Goal: Task Accomplishment & Management: Use online tool/utility

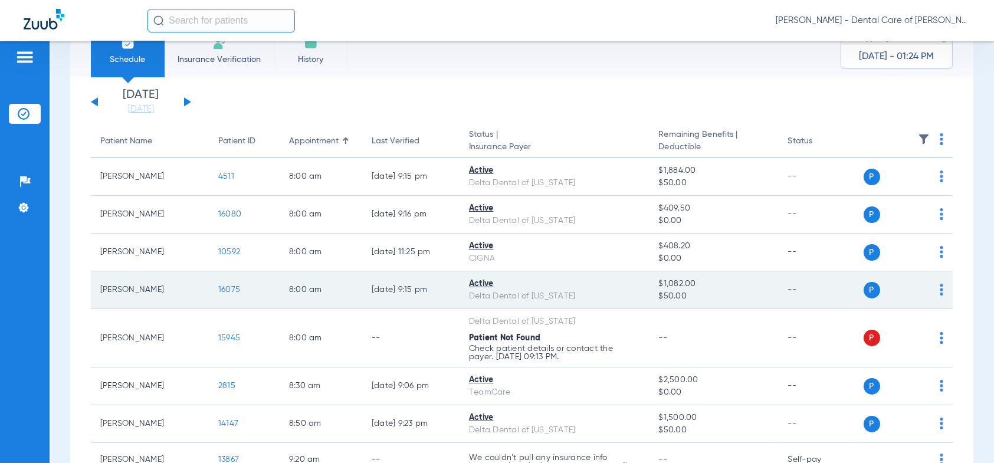
scroll to position [59, 0]
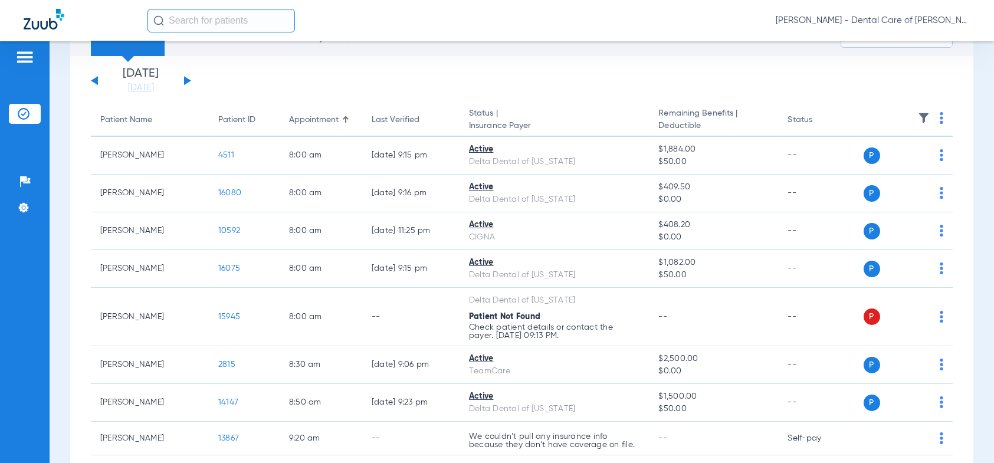
click at [187, 80] on button at bounding box center [187, 80] width 7 height 9
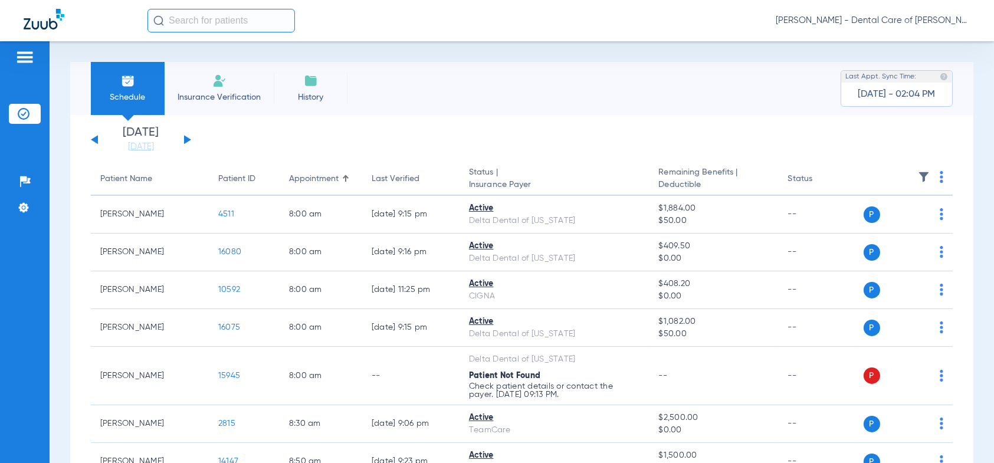
click at [191, 142] on app-single-date-navigator "[DATE] [DATE] [DATE] [DATE] [DATE] [DATE] [DATE] [DATE] [DATE] [DATE] [DATE] [D…" at bounding box center [522, 140] width 862 height 26
click at [186, 139] on button at bounding box center [187, 139] width 7 height 9
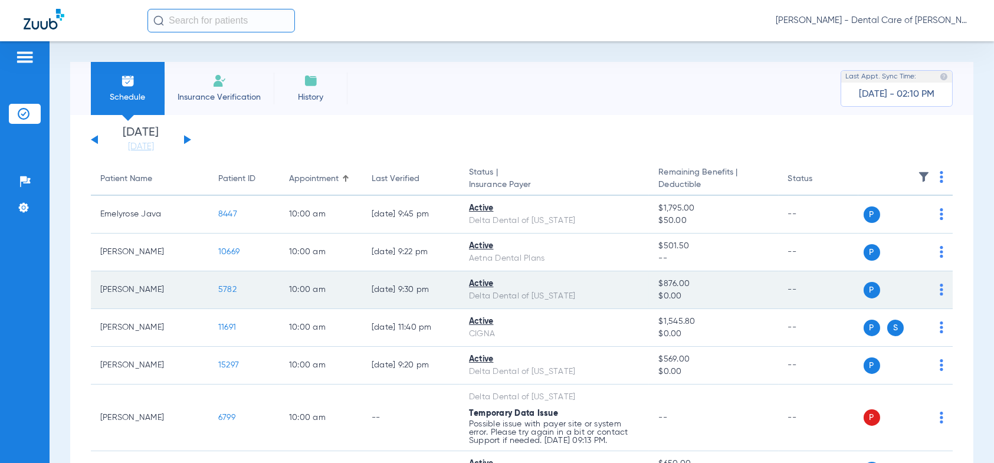
click at [224, 289] on span "5782" at bounding box center [227, 290] width 18 height 8
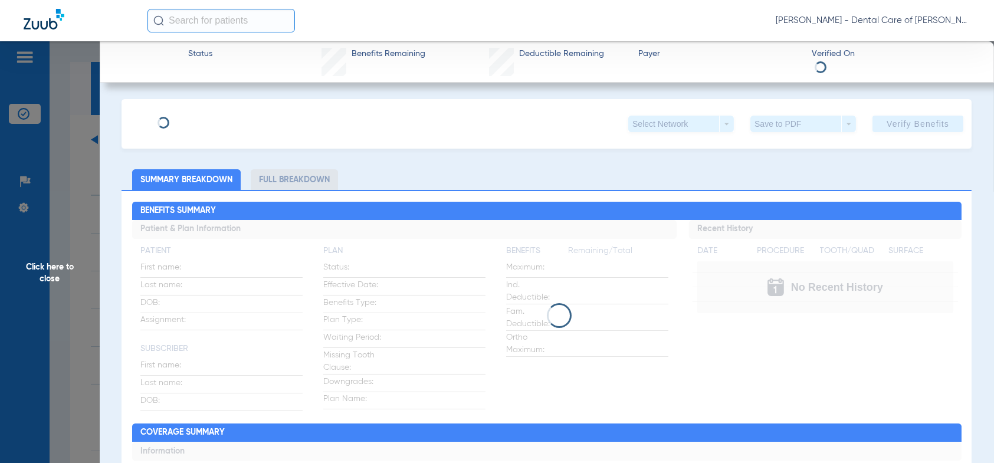
click at [286, 171] on li "Full Breakdown" at bounding box center [294, 179] width 87 height 21
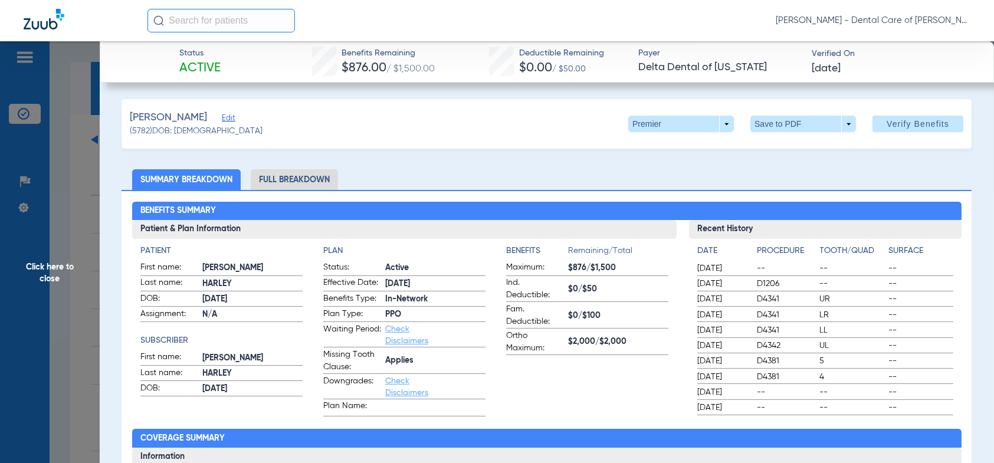
click at [293, 176] on li "Full Breakdown" at bounding box center [294, 179] width 87 height 21
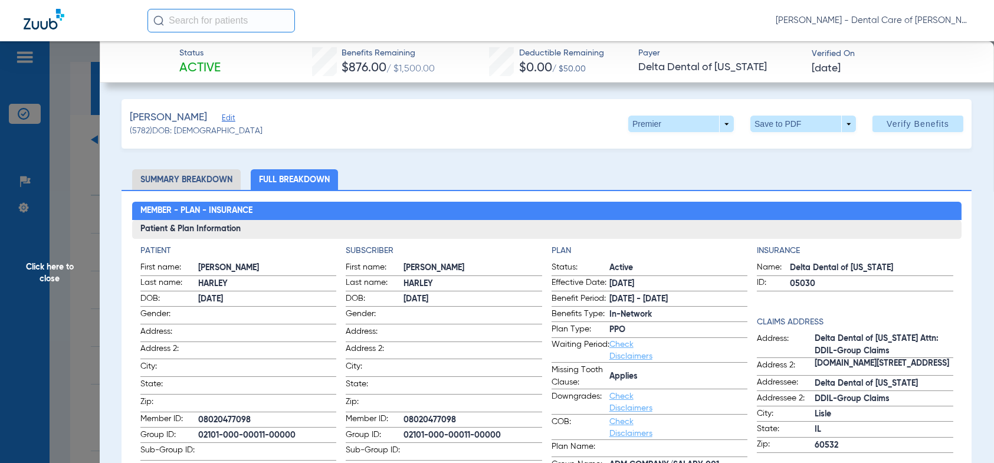
click at [199, 173] on li "Summary Breakdown" at bounding box center [186, 179] width 109 height 21
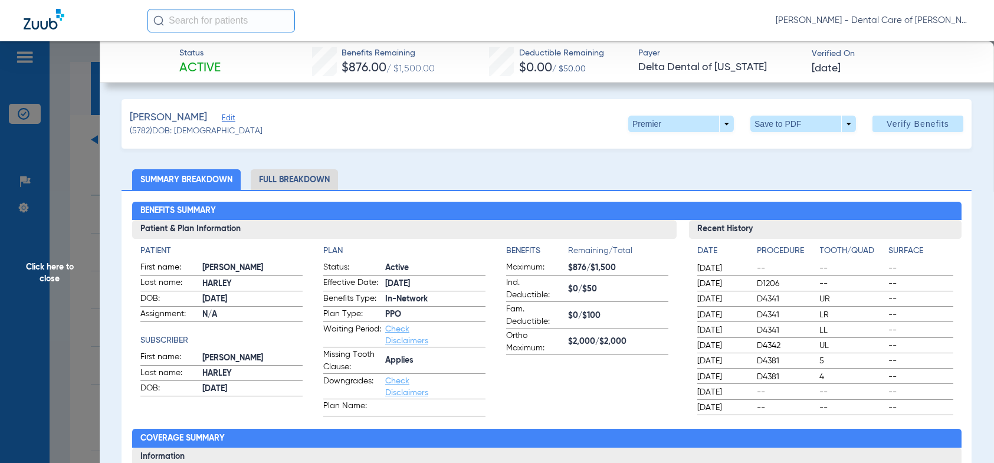
click at [279, 184] on li "Full Breakdown" at bounding box center [294, 179] width 87 height 21
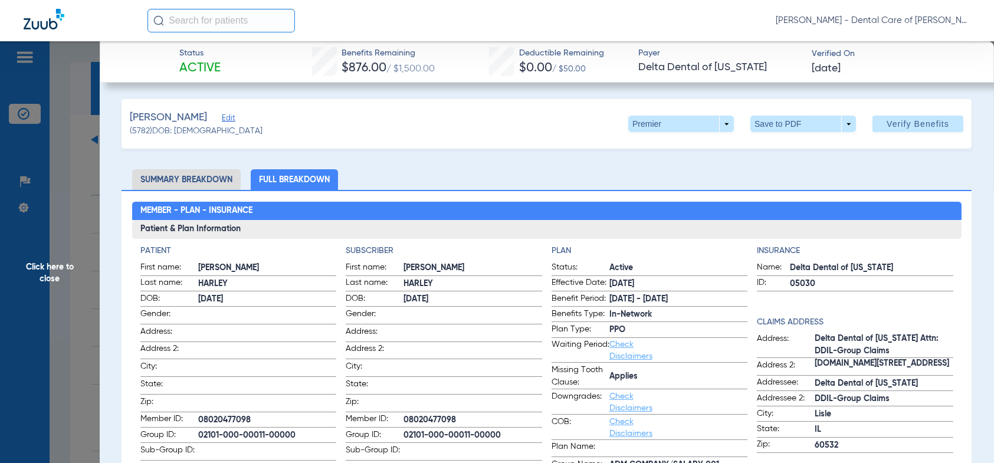
drag, startPoint x: 181, startPoint y: 185, endPoint x: 50, endPoint y: 145, distance: 137.7
click at [177, 176] on li "Summary Breakdown" at bounding box center [186, 179] width 109 height 21
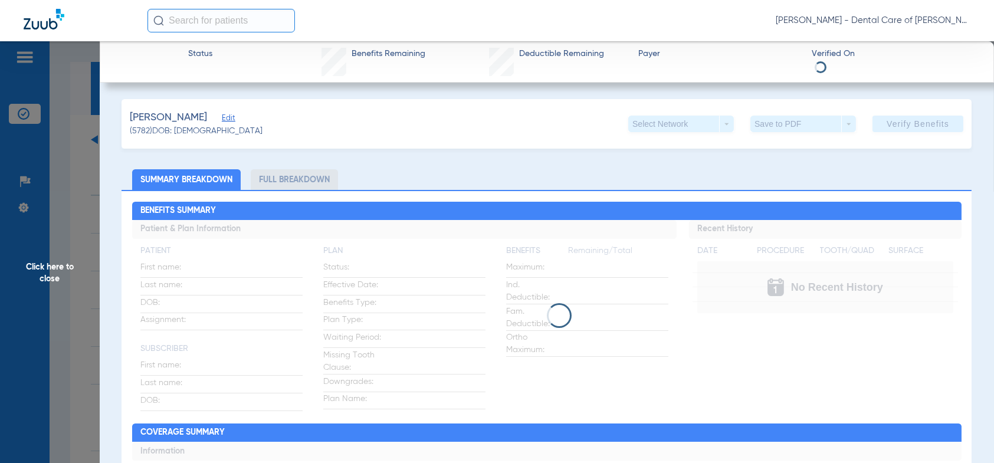
drag, startPoint x: 38, startPoint y: 261, endPoint x: 61, endPoint y: 287, distance: 34.3
click at [40, 261] on span "Click here to close" at bounding box center [50, 272] width 100 height 463
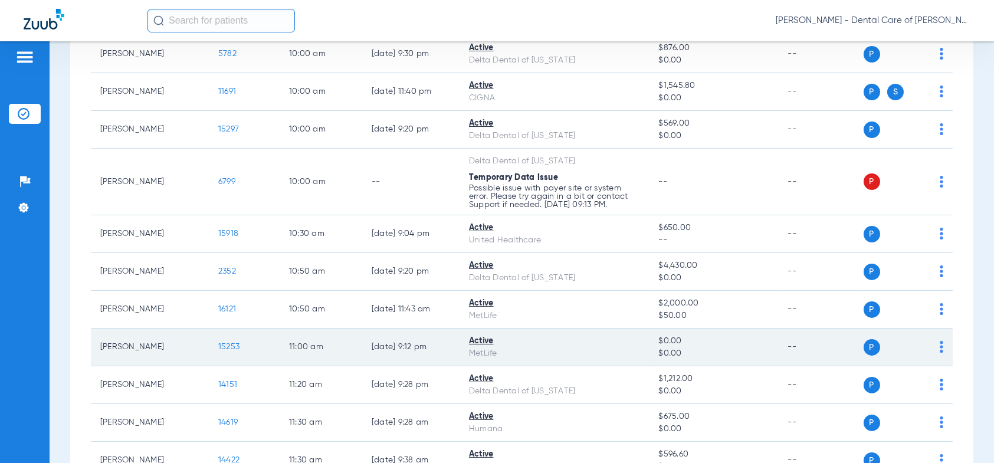
scroll to position [295, 0]
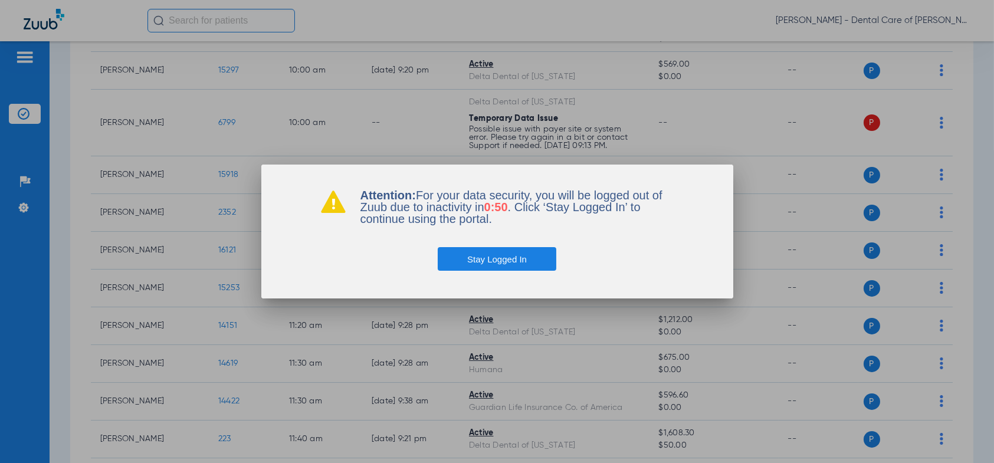
click at [476, 258] on button "Stay Logged In" at bounding box center [497, 259] width 119 height 24
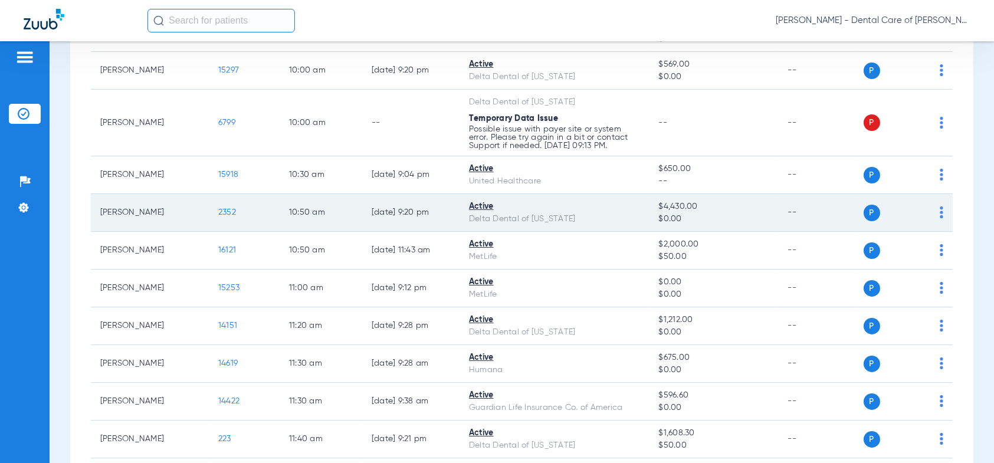
click at [227, 211] on span "2352" at bounding box center [227, 212] width 18 height 8
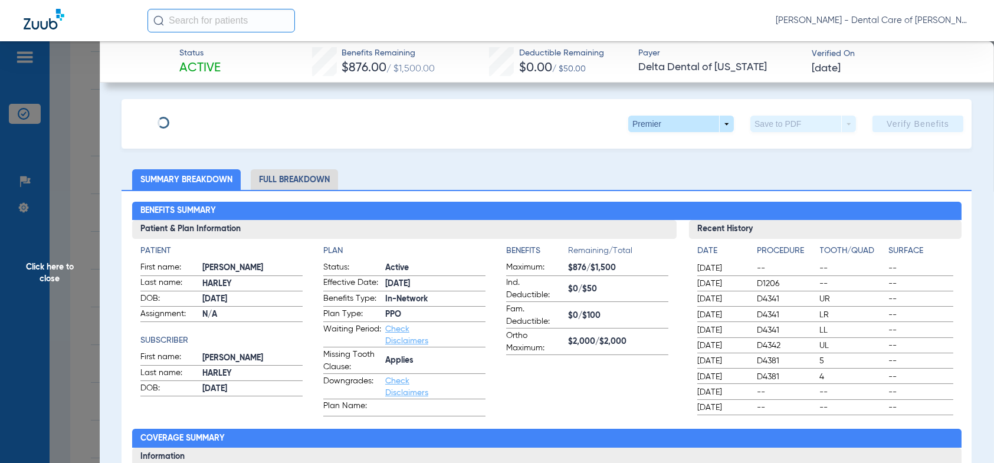
click at [293, 184] on li "Full Breakdown" at bounding box center [294, 179] width 87 height 21
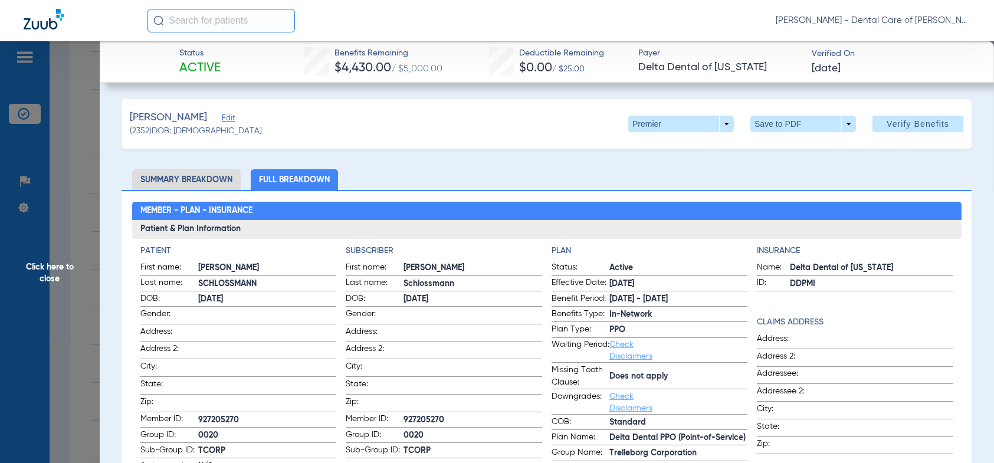
click at [189, 179] on li "Summary Breakdown" at bounding box center [186, 179] width 109 height 21
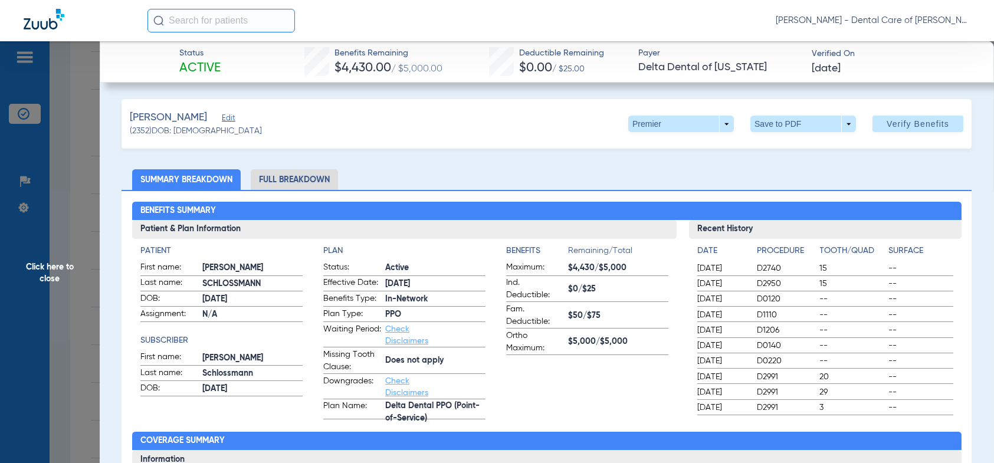
click at [257, 370] on span "Schlossmann" at bounding box center [252, 374] width 100 height 12
click at [290, 178] on li "Full Breakdown" at bounding box center [294, 179] width 87 height 21
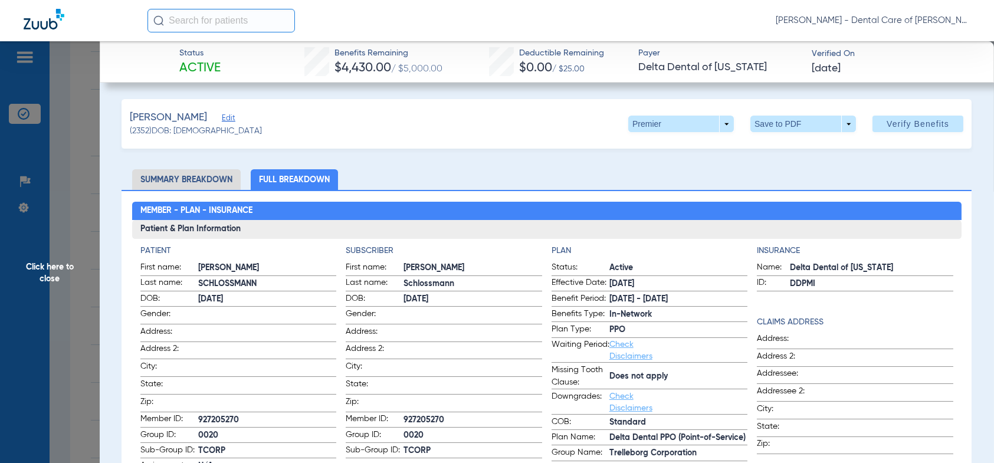
drag, startPoint x: 224, startPoint y: 338, endPoint x: 455, endPoint y: 162, distance: 290.1
click at [41, 253] on span "Click here to close" at bounding box center [50, 272] width 100 height 463
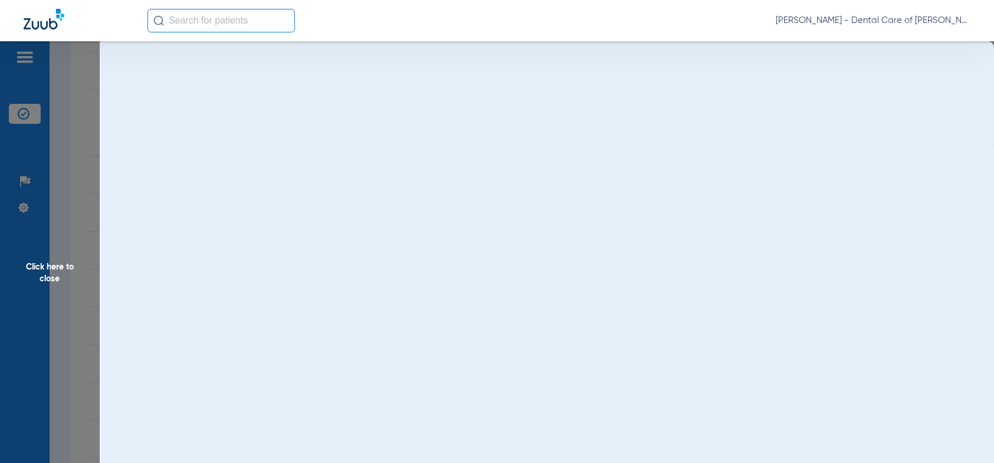
click at [47, 274] on span "Click here to close" at bounding box center [50, 272] width 100 height 463
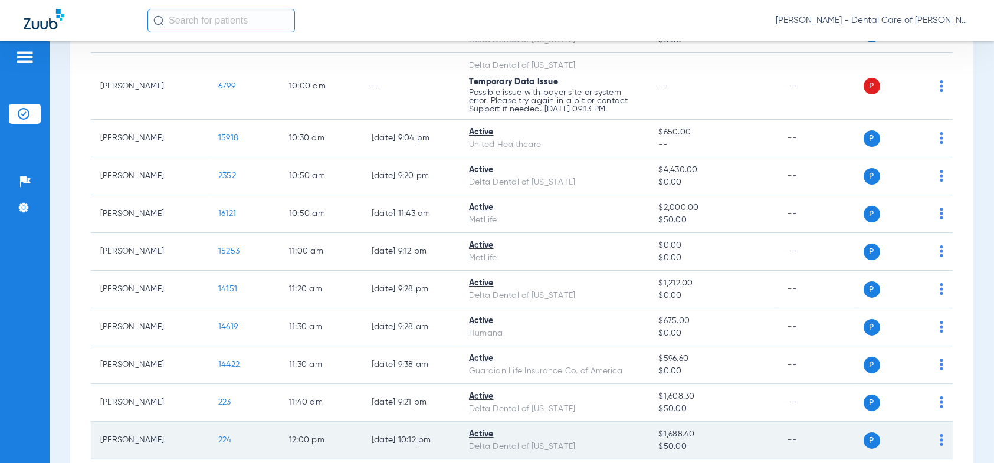
scroll to position [413, 0]
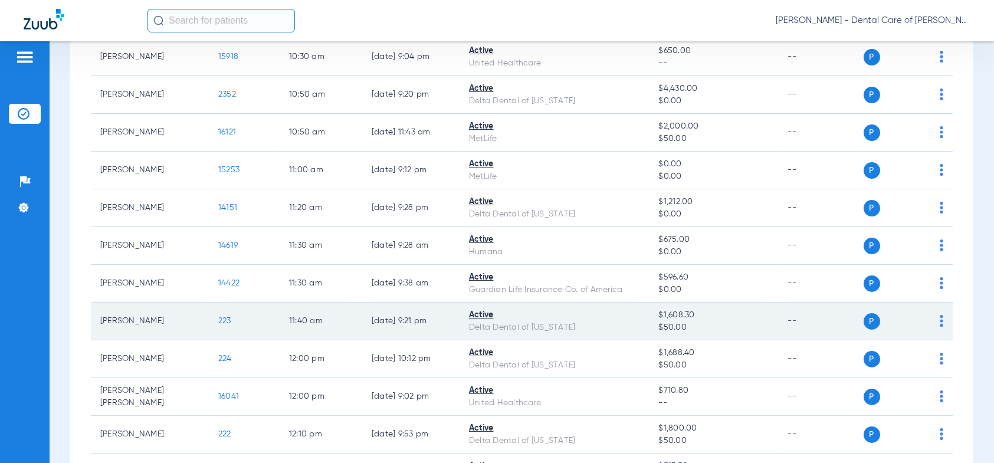
click at [225, 319] on span "223" at bounding box center [224, 321] width 13 height 8
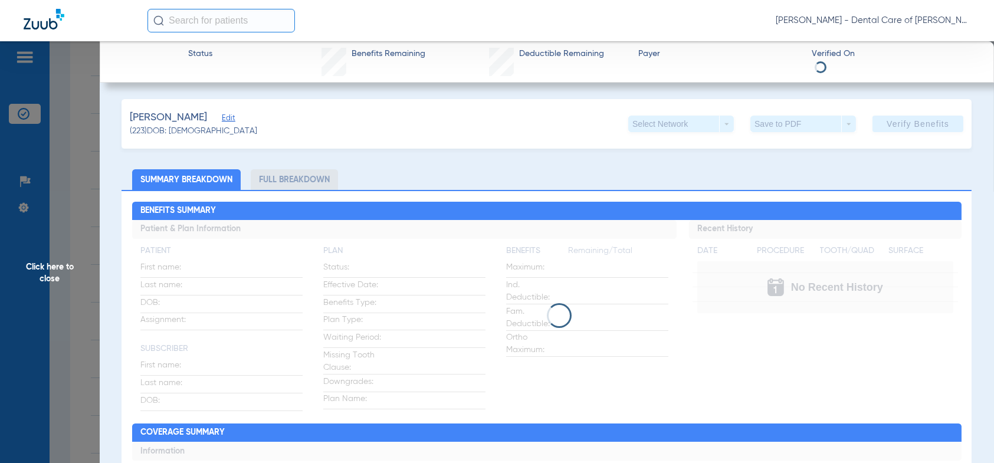
click at [279, 184] on li "Full Breakdown" at bounding box center [294, 179] width 87 height 21
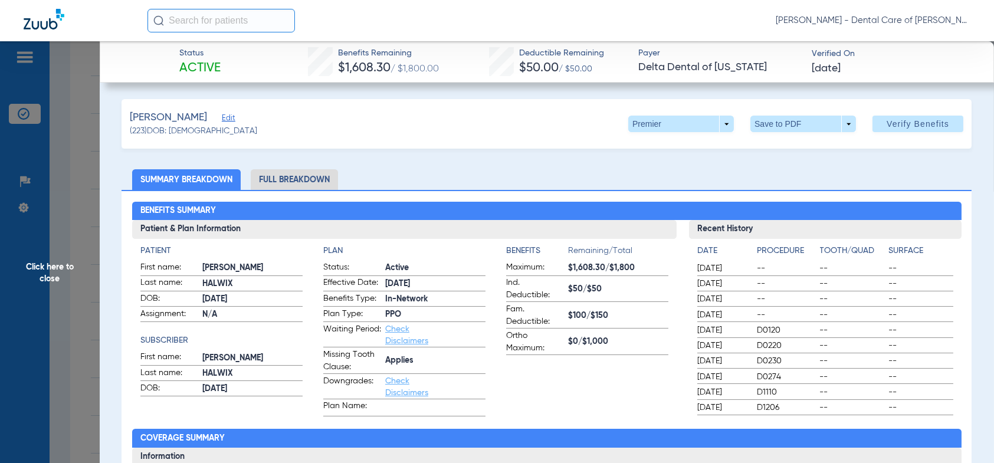
click at [307, 182] on li "Full Breakdown" at bounding box center [294, 179] width 87 height 21
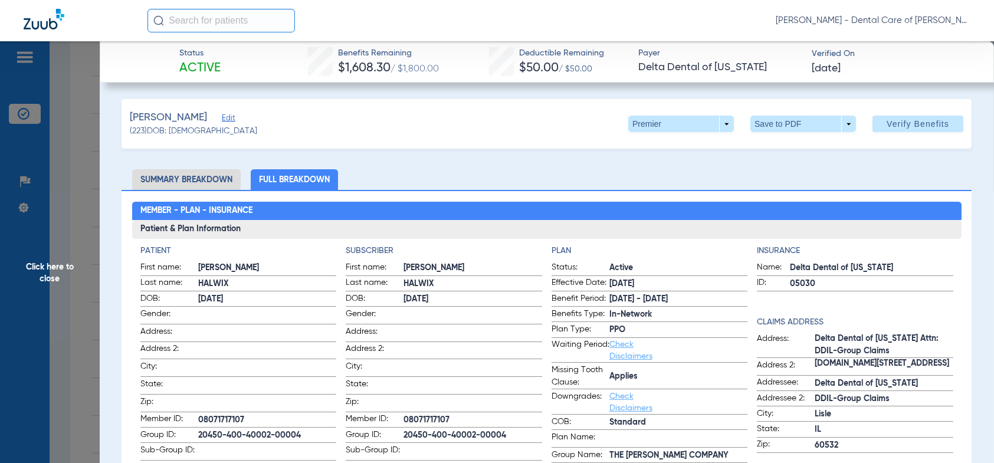
click at [54, 274] on span "Click here to close" at bounding box center [50, 272] width 100 height 463
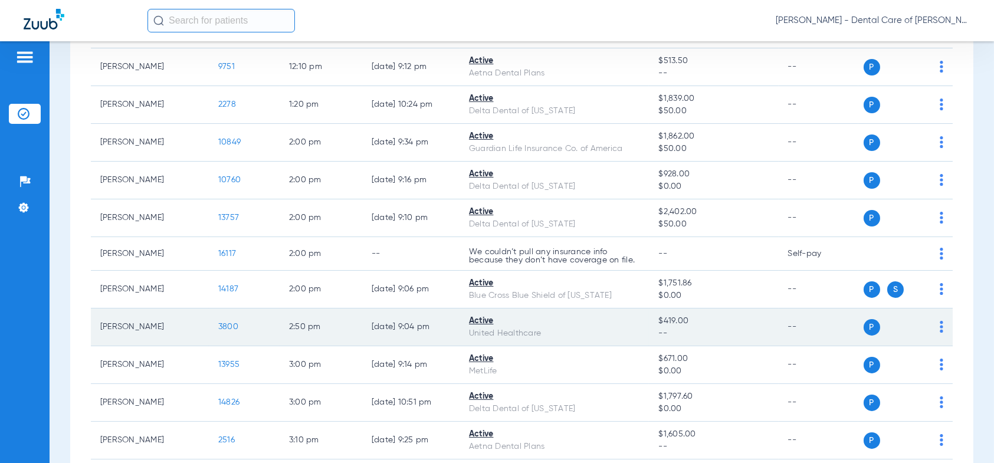
scroll to position [826, 0]
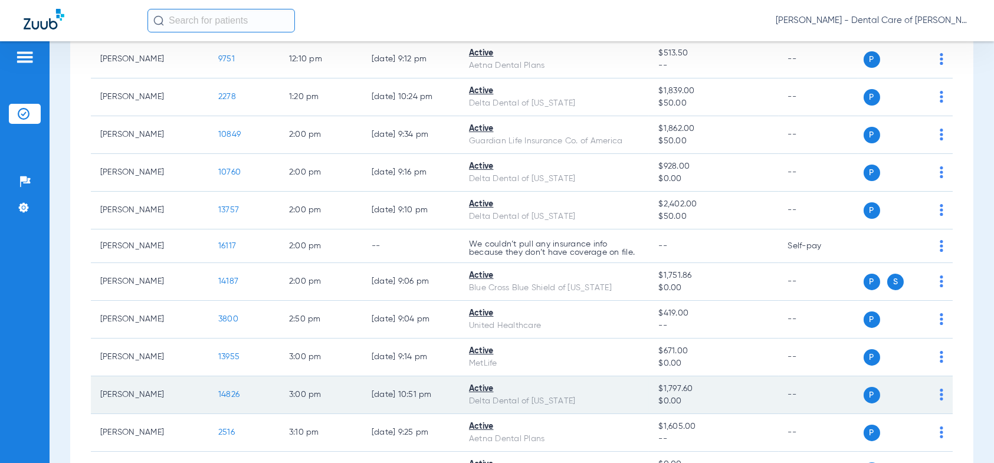
click at [236, 395] on span "14826" at bounding box center [228, 395] width 21 height 8
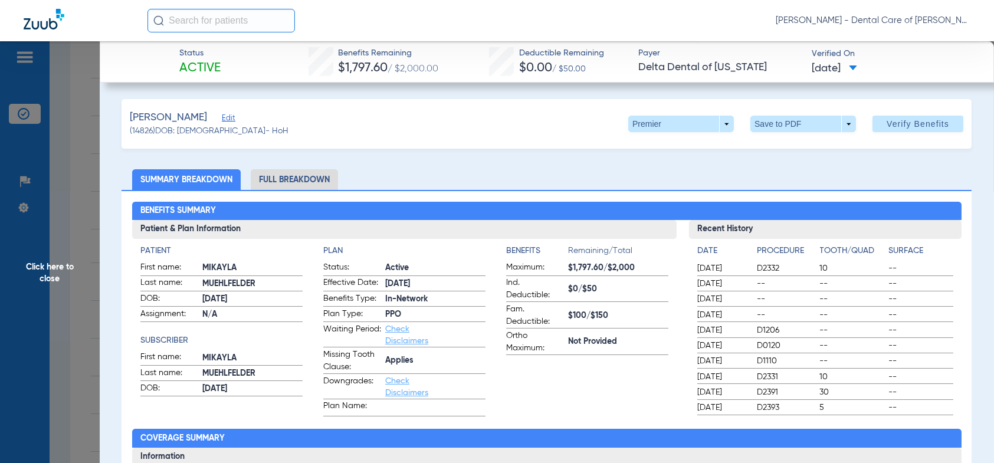
click at [300, 176] on li "Full Breakdown" at bounding box center [294, 179] width 87 height 21
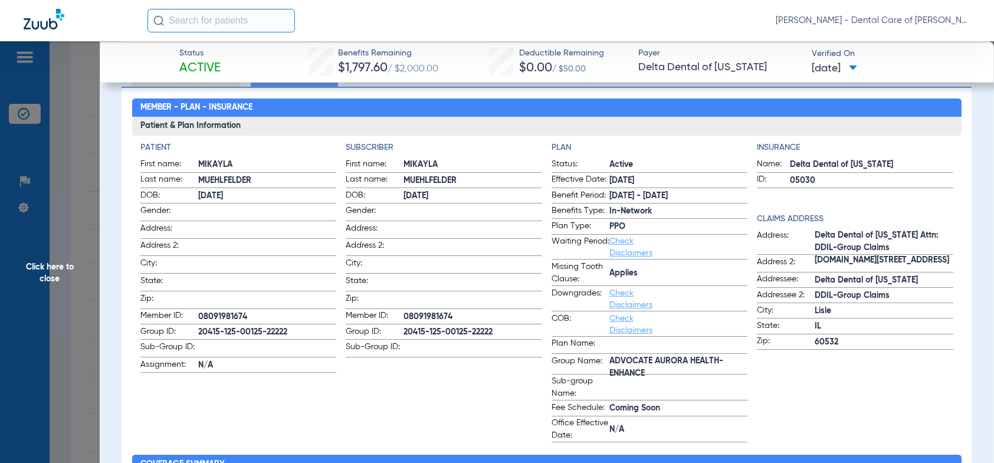
scroll to position [118, 0]
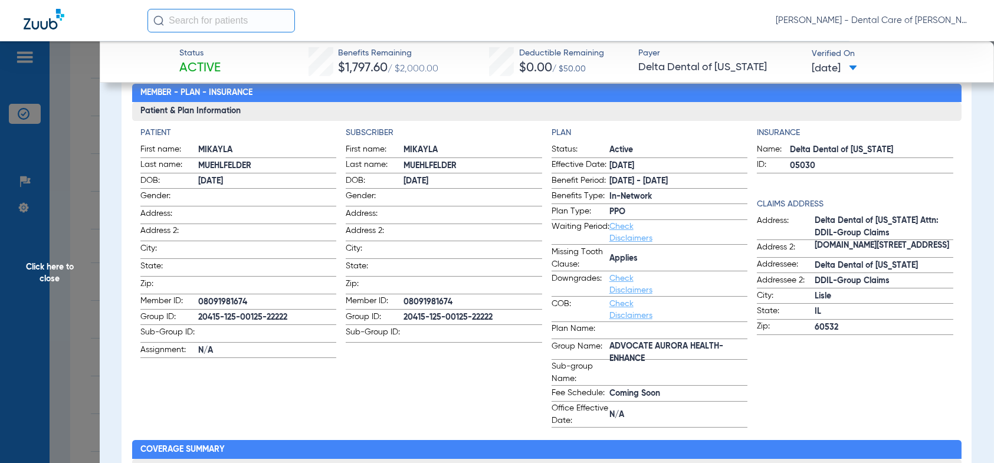
drag, startPoint x: 51, startPoint y: 281, endPoint x: 51, endPoint y: 275, distance: 5.9
click at [50, 281] on span "Click here to close" at bounding box center [50, 272] width 100 height 463
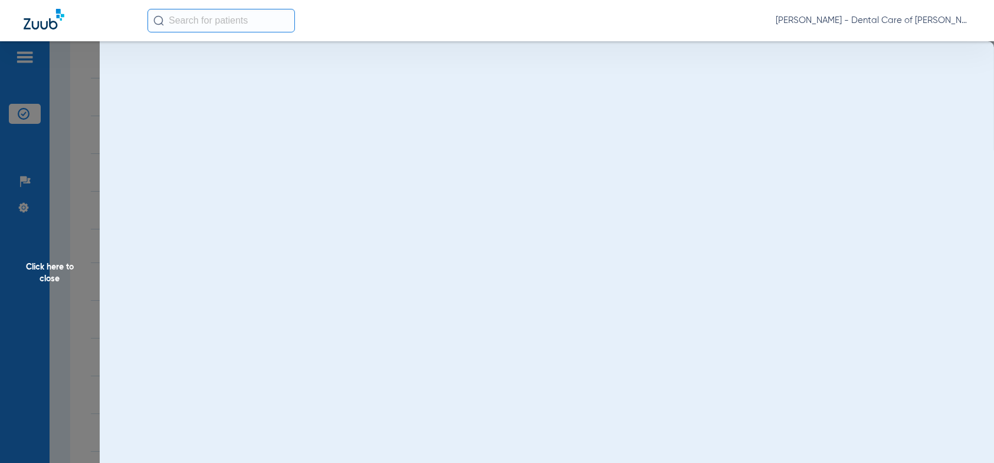
scroll to position [0, 0]
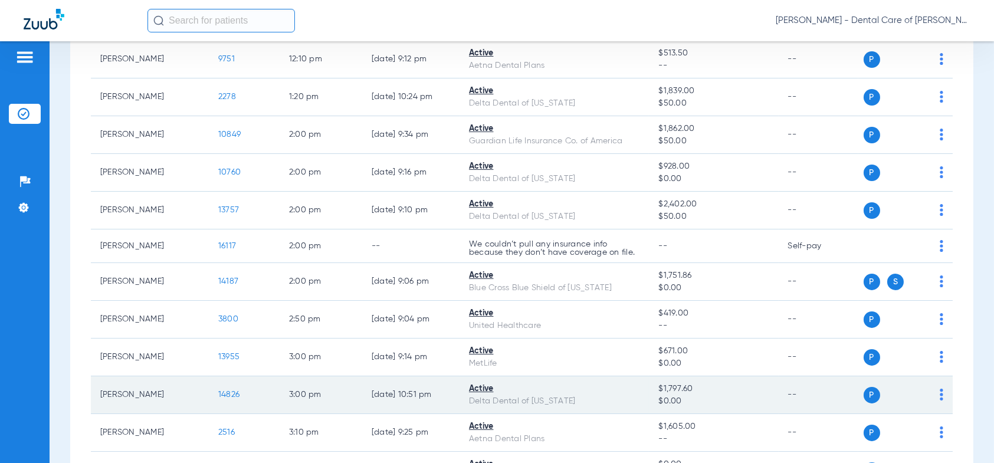
click at [148, 393] on td "[PERSON_NAME]" at bounding box center [150, 395] width 118 height 38
click at [228, 395] on span "14826" at bounding box center [228, 395] width 21 height 8
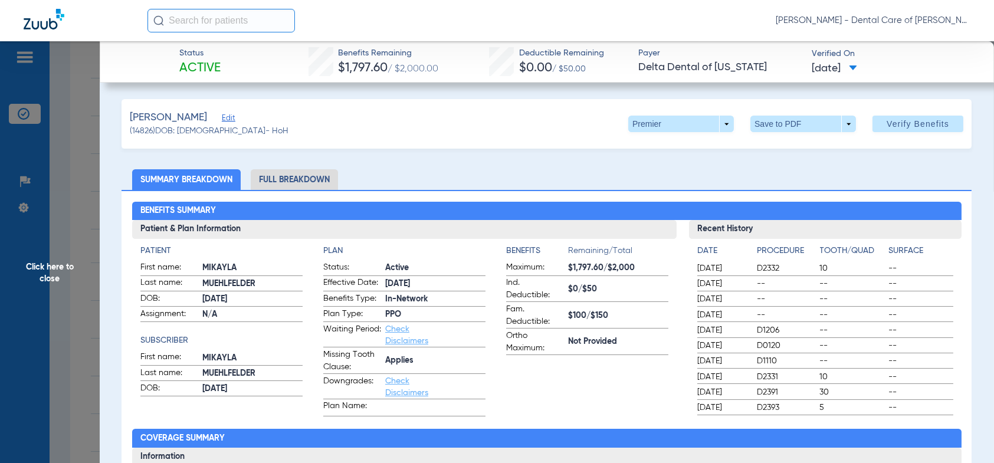
click at [57, 266] on span "Click here to close" at bounding box center [50, 272] width 100 height 463
